Goal: Complete application form

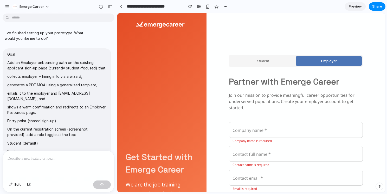
scroll to position [4673, 0]
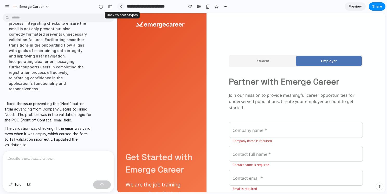
click at [121, 6] on div at bounding box center [121, 6] width 2 height 3
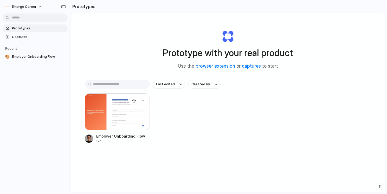
click at [110, 102] on div at bounding box center [117, 111] width 65 height 37
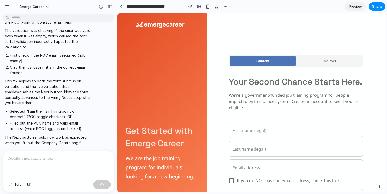
click at [325, 63] on span "Employer" at bounding box center [328, 61] width 15 height 4
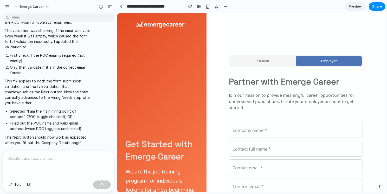
scroll to position [48, 0]
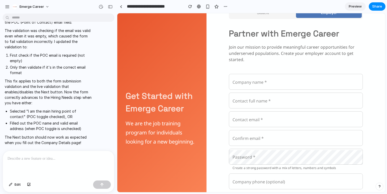
click at [280, 84] on input "Company name *" at bounding box center [296, 82] width 134 height 15
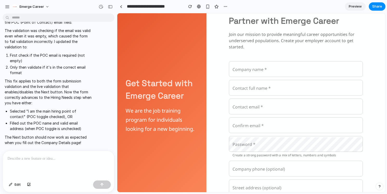
click at [285, 133] on input "Confirm email *" at bounding box center [296, 126] width 134 height 15
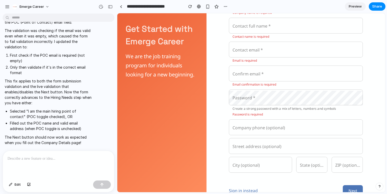
scroll to position [129, 0]
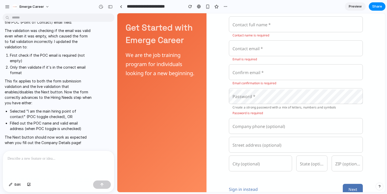
click at [264, 142] on input "Street address (optional)" at bounding box center [296, 145] width 134 height 15
